Goal: Find specific page/section: Find specific page/section

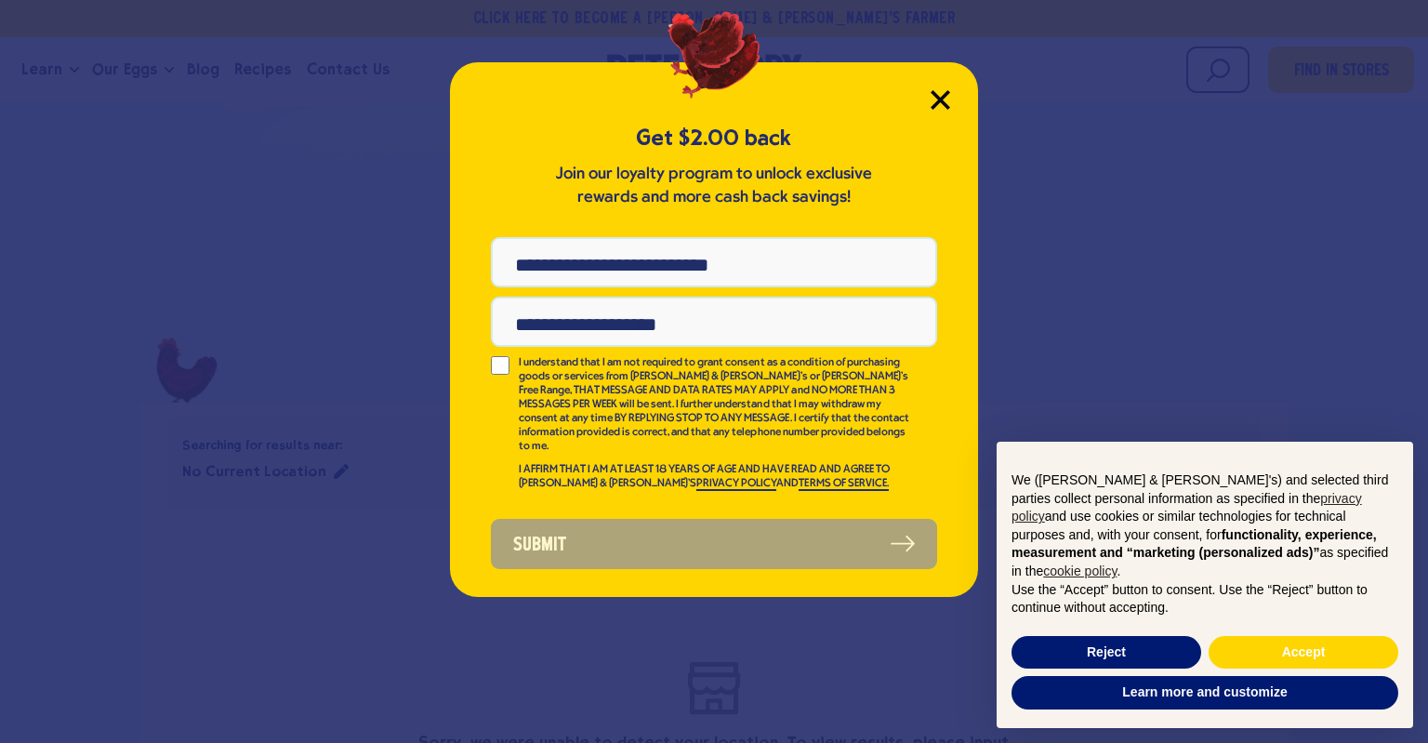
click at [943, 101] on icon "Close Modal" at bounding box center [939, 99] width 17 height 17
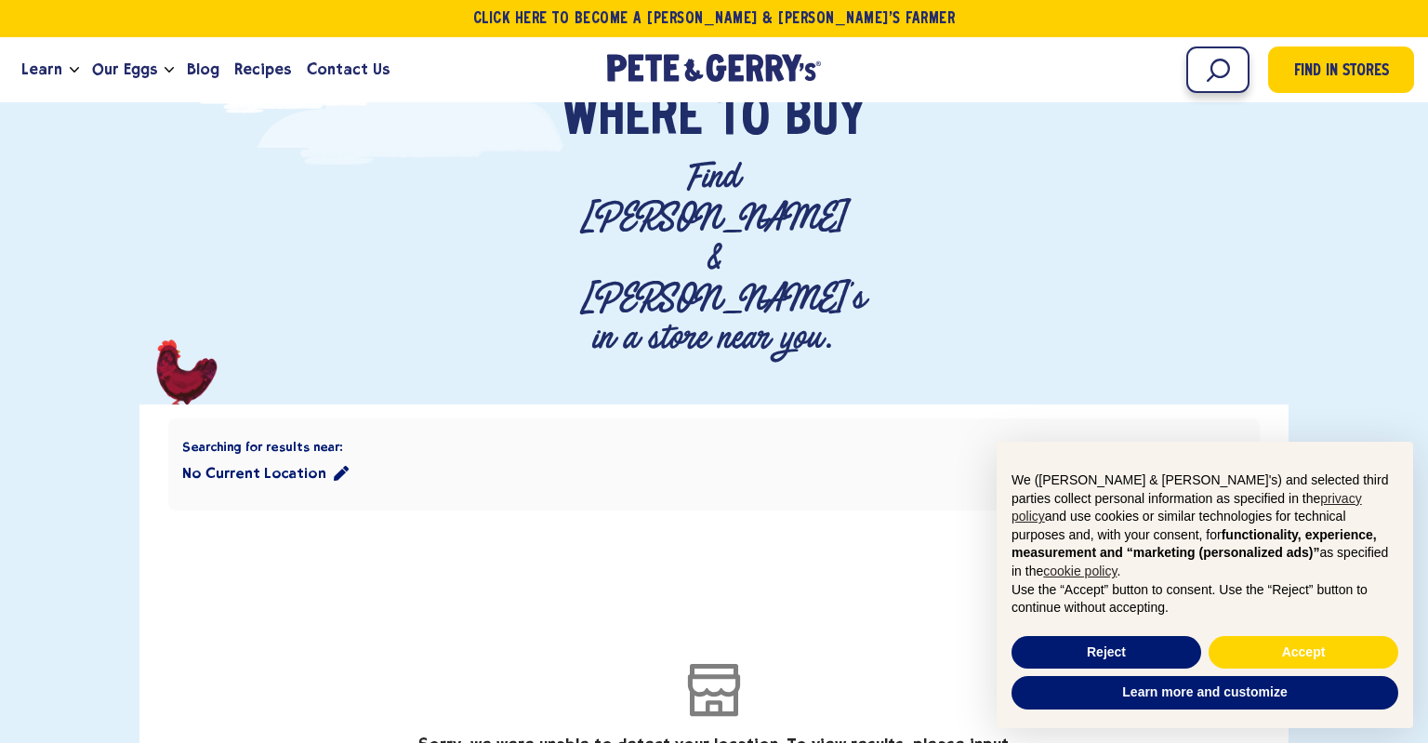
scroll to position [156, 0]
click at [1195, 69] on input "Search" at bounding box center [1133, 69] width 232 height 46
click at [638, 417] on div "Searching for results near: No Current Location Select Specific Products" at bounding box center [713, 463] width 1091 height 92
click at [334, 465] on icon "location filter" at bounding box center [341, 472] width 15 height 15
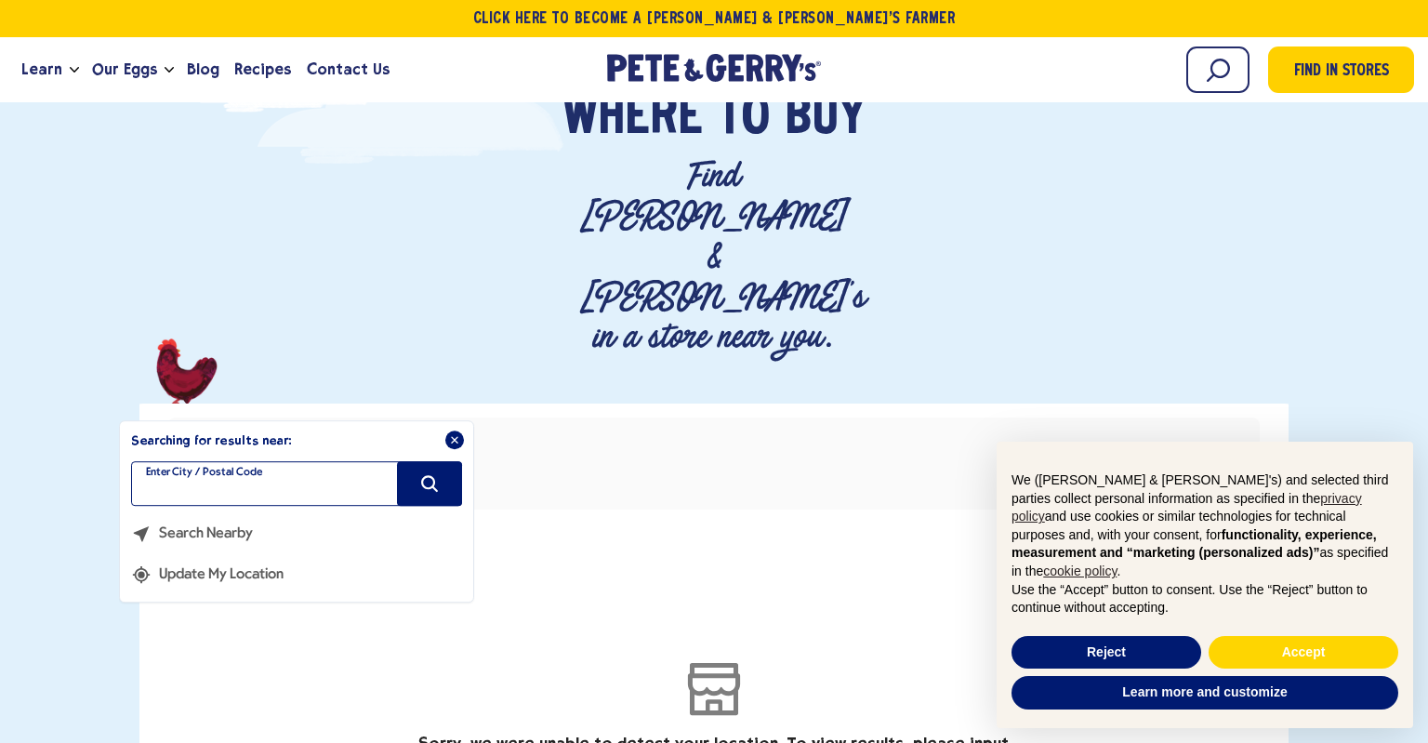
click at [333, 461] on input "filter" at bounding box center [296, 483] width 331 height 45
type input "*****"
click at [443, 461] on button "Search" at bounding box center [429, 483] width 65 height 45
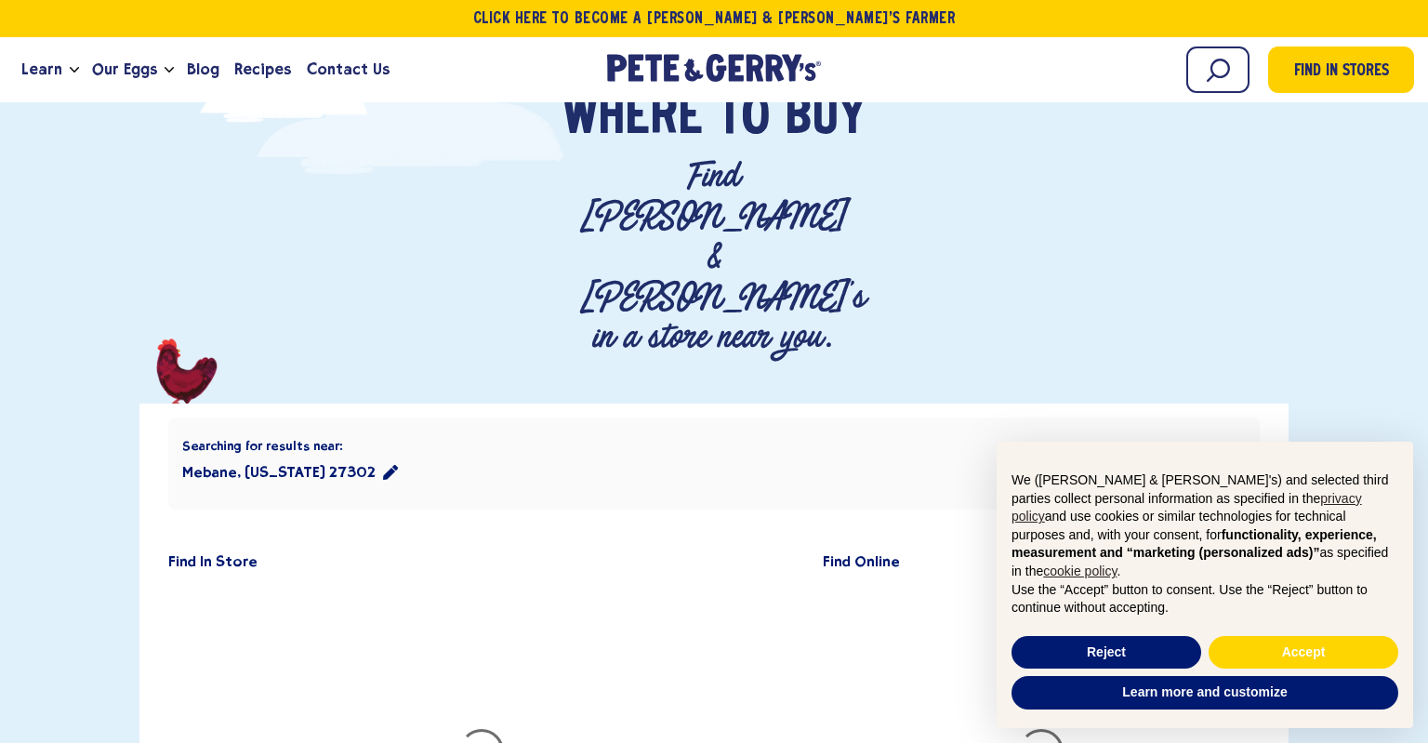
scroll to position [401, 0]
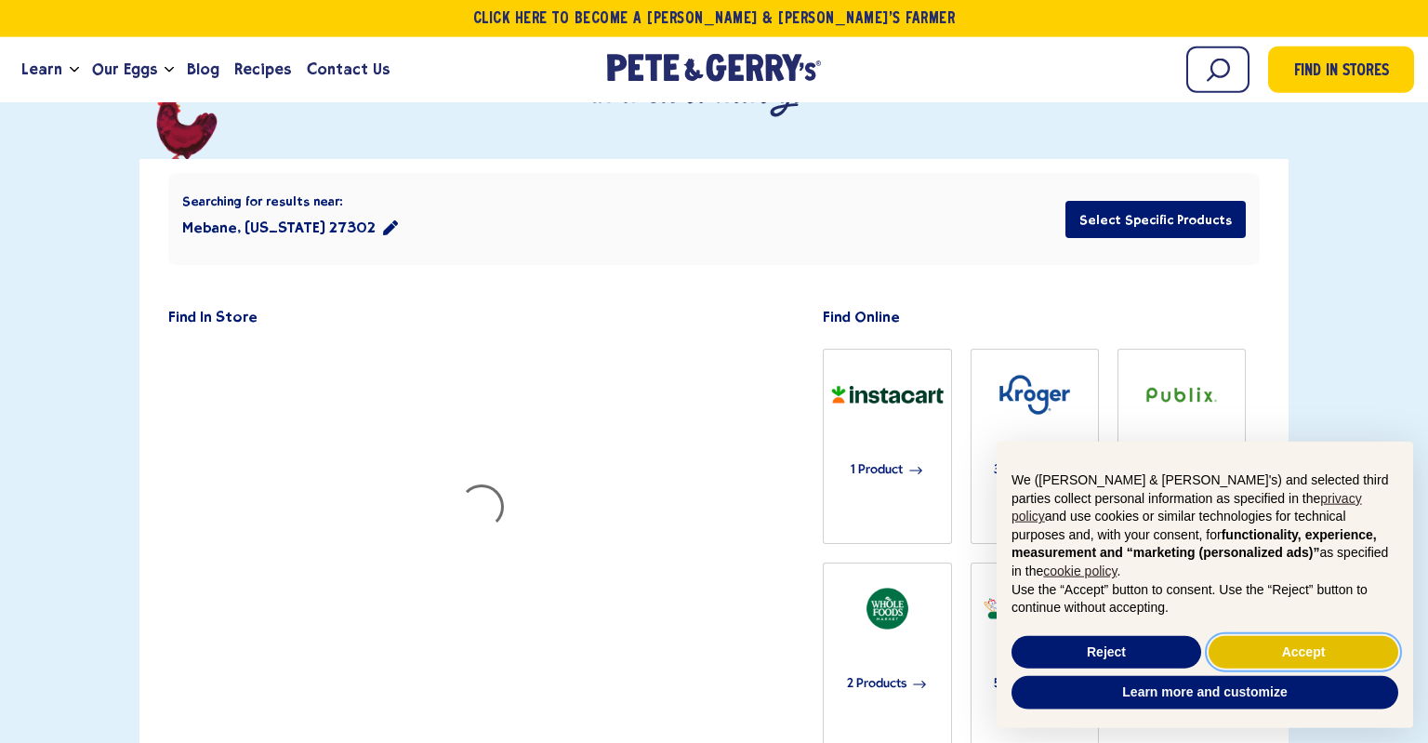
click at [1304, 662] on button "Accept" at bounding box center [1303, 652] width 190 height 33
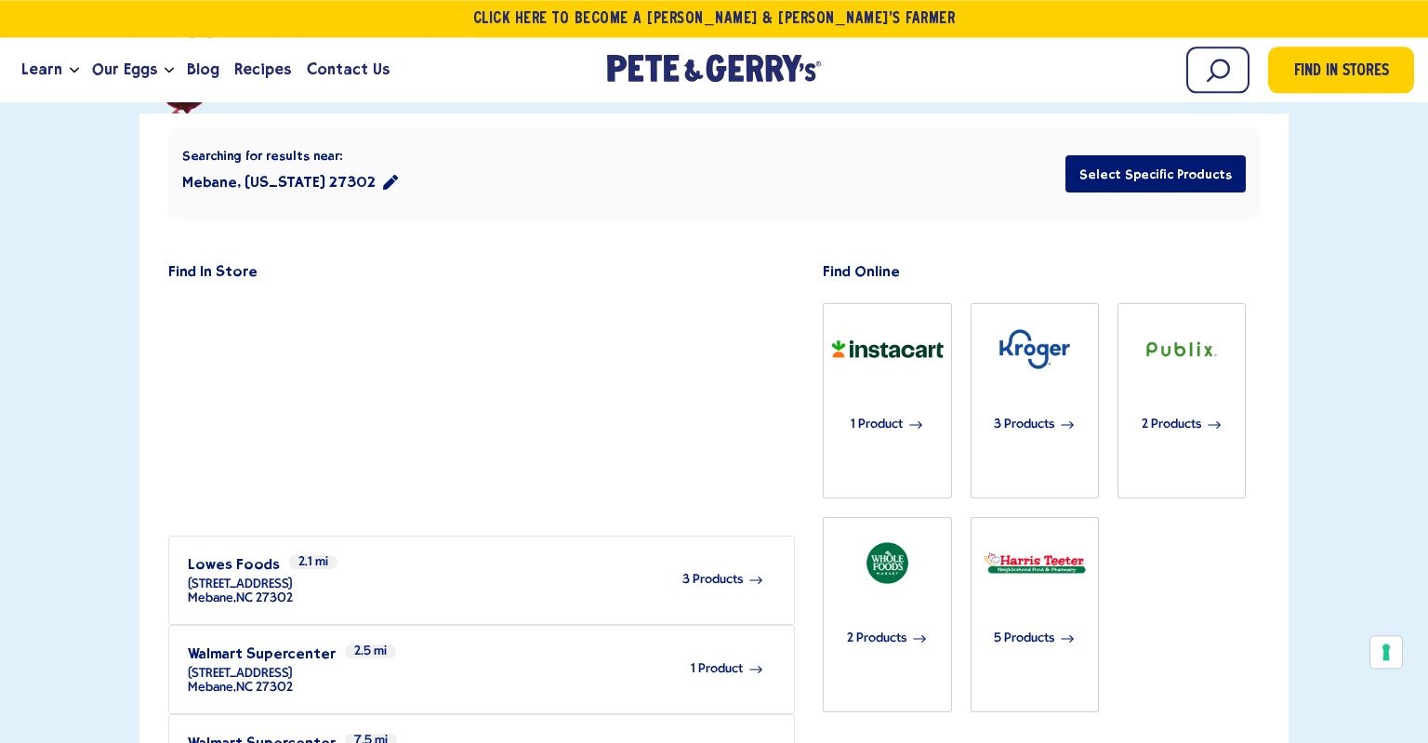
scroll to position [447, 0]
click at [710, 553] on div "3 Products" at bounding box center [529, 578] width 472 height 51
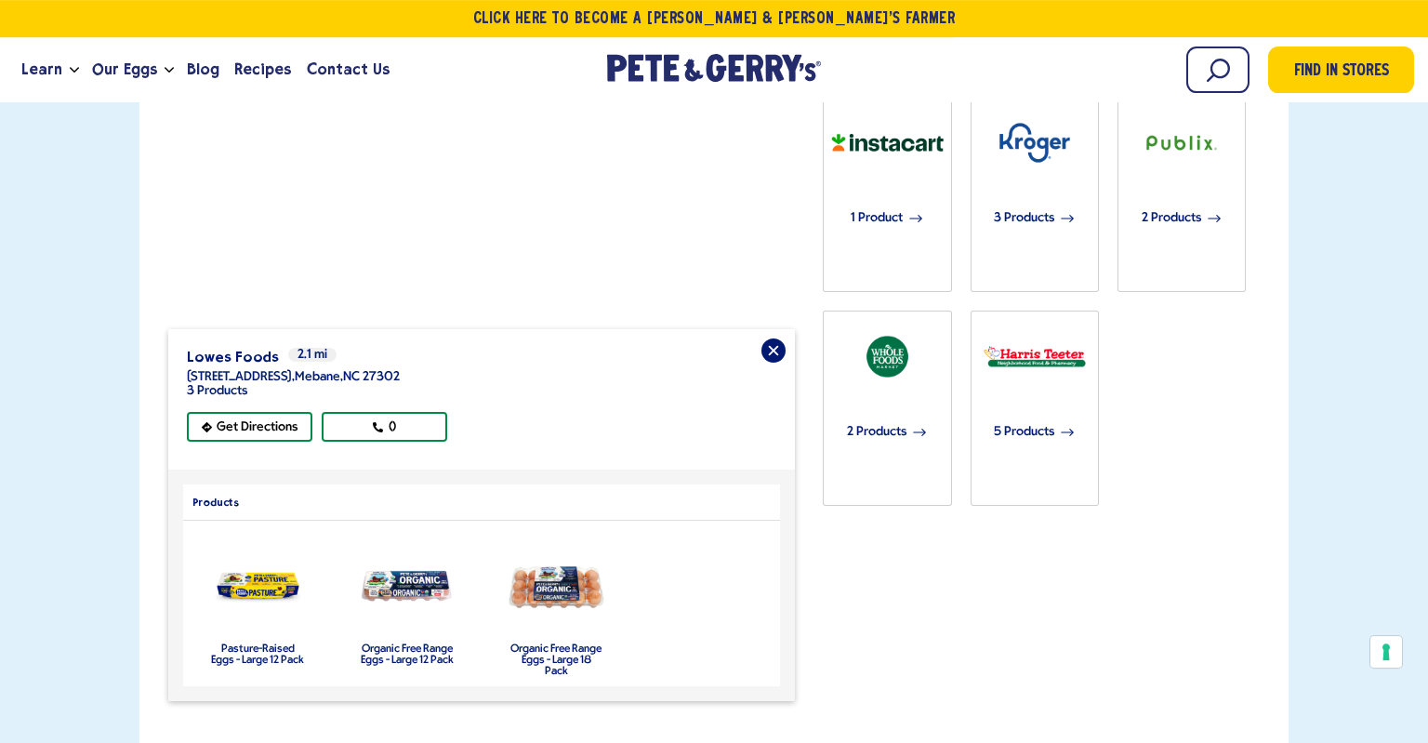
scroll to position [679, 0]
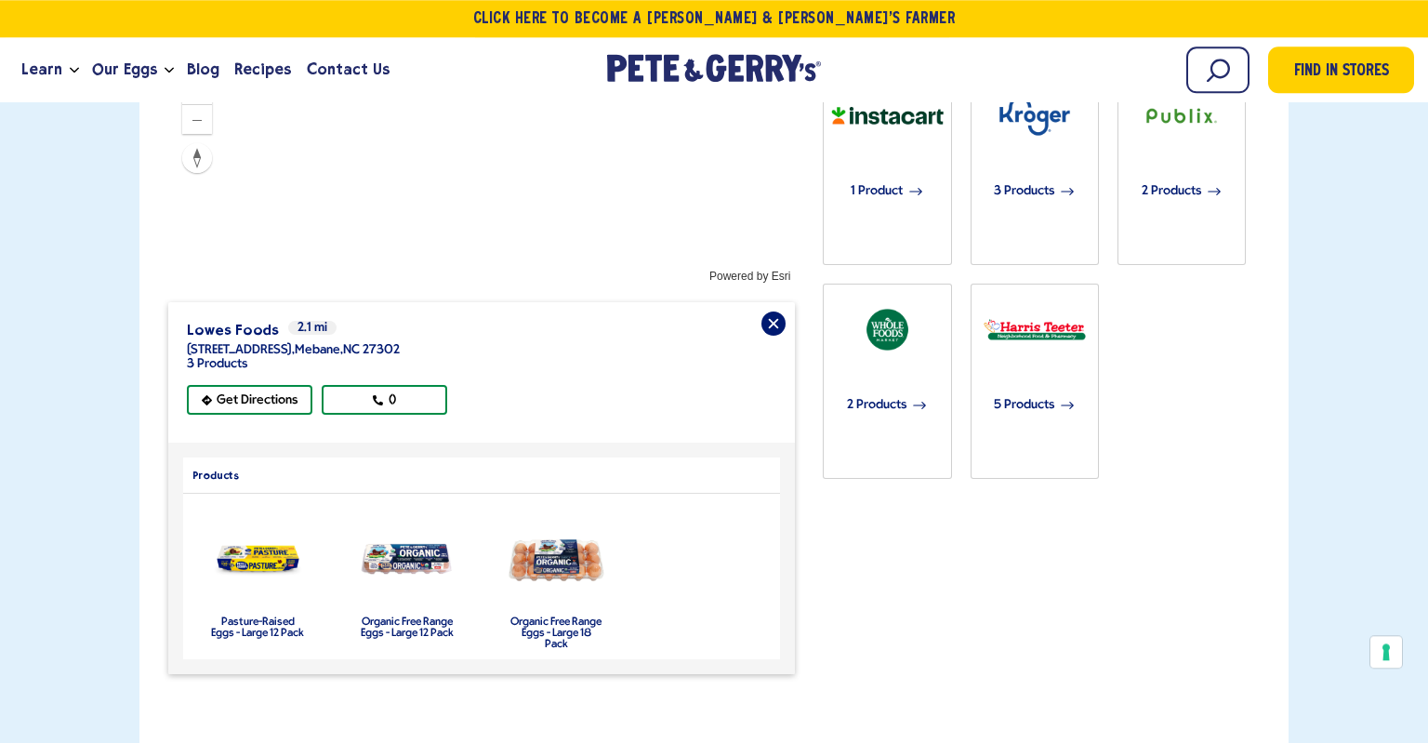
click at [264, 616] on label "Pasture-Raised Eggs - Large 12 Pack" at bounding box center [257, 627] width 93 height 22
click at [255, 532] on img "product" at bounding box center [258, 560] width 98 height 56
